Goal: Task Accomplishment & Management: Manage account settings

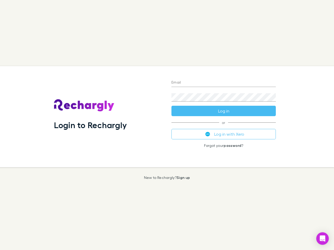
click at [167, 125] on div "Login to Rechargly" at bounding box center [108, 116] width 117 height 101
click at [223, 83] on input "Email" at bounding box center [223, 83] width 104 height 8
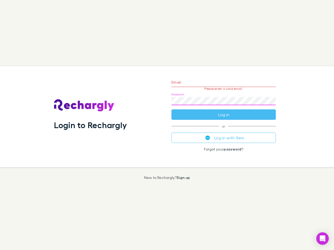
click at [223, 111] on form "Email Please enter a valid email. Password Log in" at bounding box center [223, 97] width 104 height 45
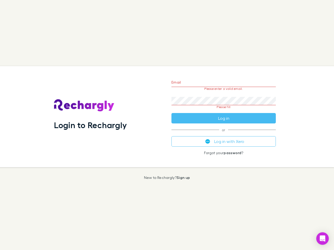
click at [223, 134] on div "Email Please enter a valid email. Password Please fill Log in or Log in with Xe…" at bounding box center [223, 116] width 113 height 101
click at [322, 239] on icon "Open Intercom Messenger" at bounding box center [322, 239] width 5 height 6
